Goal: Check status: Check status

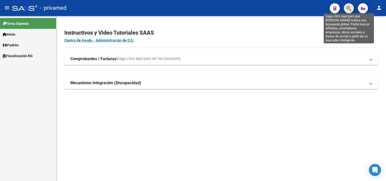
click at [348, 8] on icon "button" at bounding box center [348, 9] width 5 height 6
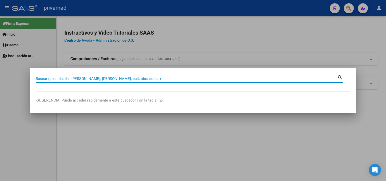
paste input "20267888826"
type input "20267888826"
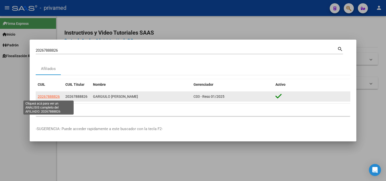
click at [53, 99] on span "20267888826" at bounding box center [49, 97] width 22 height 4
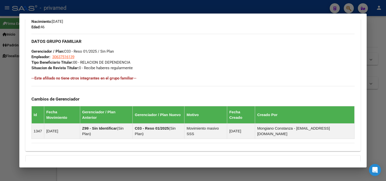
scroll to position [282, 0]
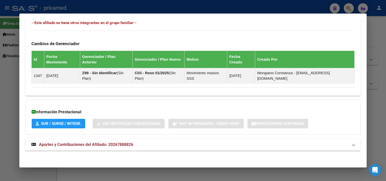
click at [107, 145] on span "Aportes y Contribuciones del Afiliado: 20267888826" at bounding box center [86, 145] width 94 height 5
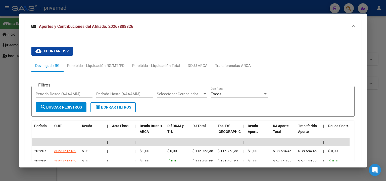
scroll to position [468, 0]
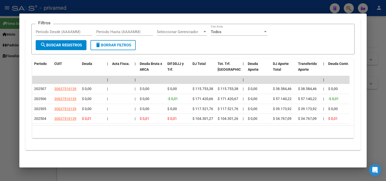
click at [10, 111] on div at bounding box center [193, 90] width 386 height 181
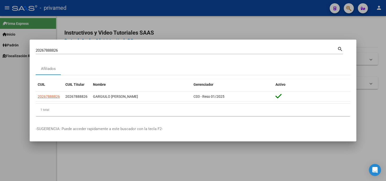
click at [187, 30] on div at bounding box center [193, 90] width 386 height 181
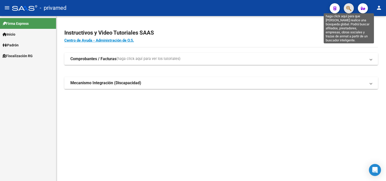
click at [350, 7] on icon "button" at bounding box center [348, 9] width 5 height 6
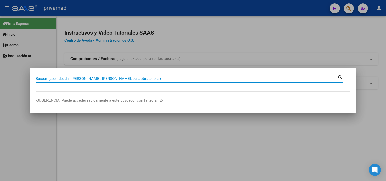
paste input "27331547900"
type input "27331547900"
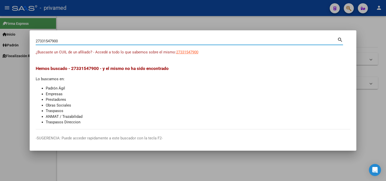
click at [115, 16] on div at bounding box center [193, 90] width 386 height 181
